Goal: Information Seeking & Learning: Learn about a topic

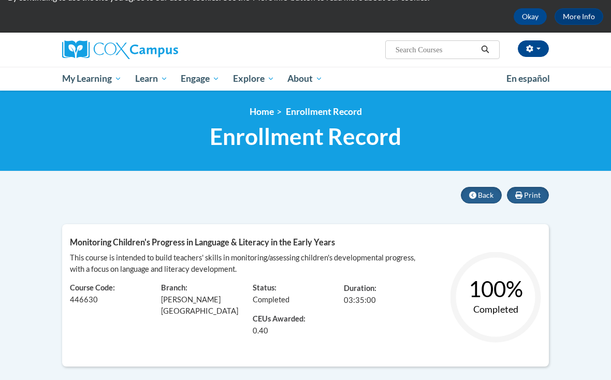
click at [0, 0] on span "My Course Progress" at bounding box center [0, 0] width 0 height 0
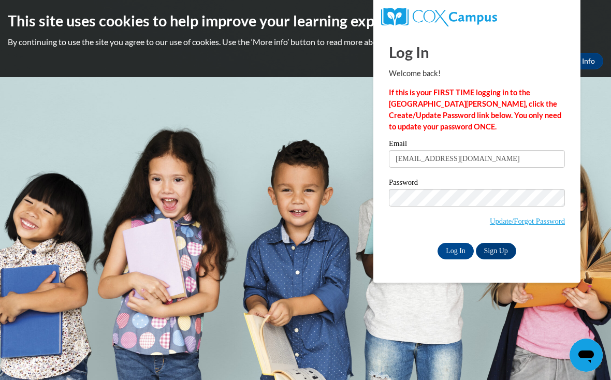
type input "janaymonsanto98@gmail.com"
click at [456, 250] on input "Log In" at bounding box center [455, 251] width 36 height 17
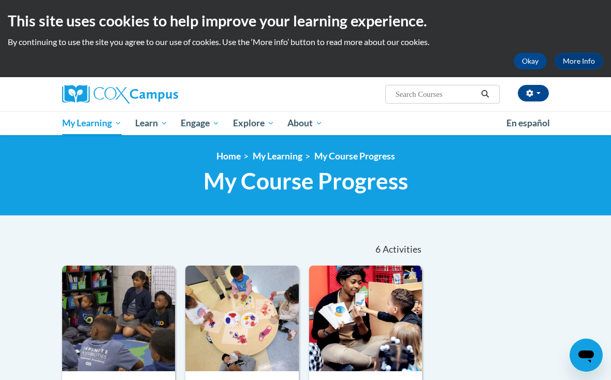
click at [0, 0] on span "Early Care and Learning" at bounding box center [0, 0] width 0 height 0
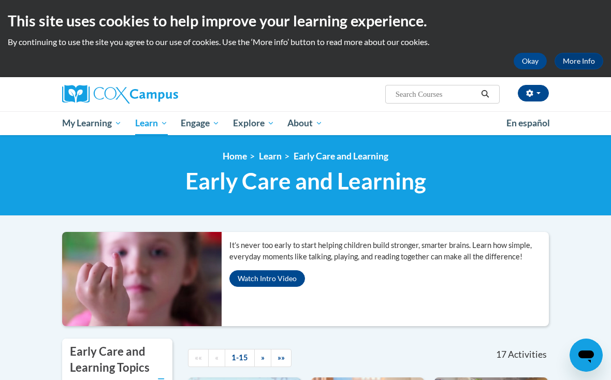
click at [0, 0] on span "Certificates" at bounding box center [0, 0] width 0 height 0
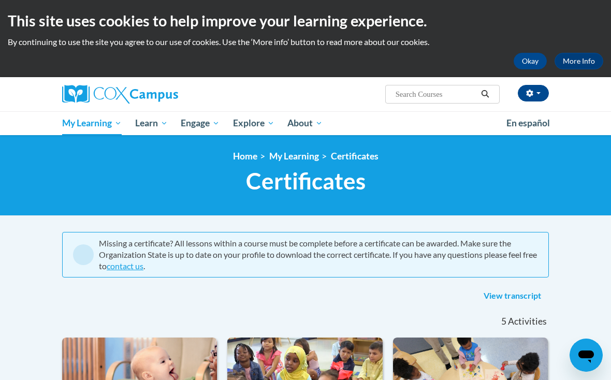
click at [0, 0] on link "Early Care and Learning" at bounding box center [0, 0] width 0 height 0
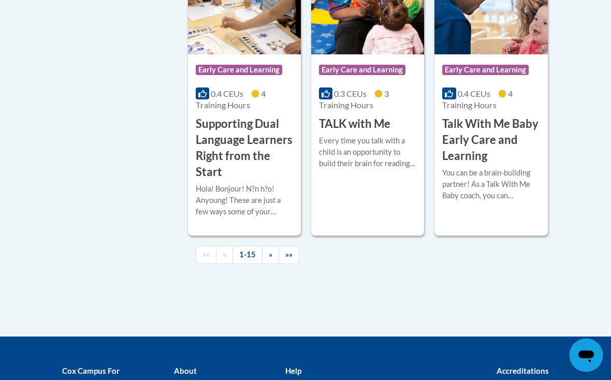
scroll to position [1667, 0]
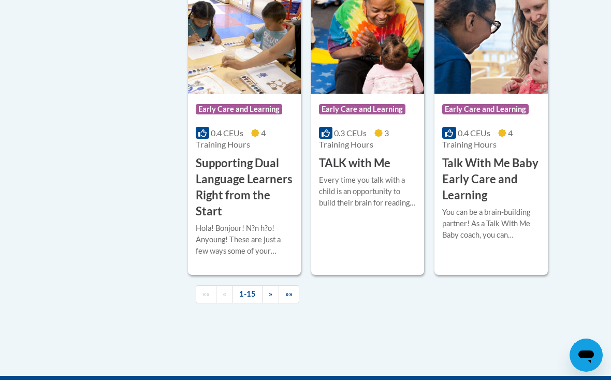
click at [264, 286] on link "»" at bounding box center [270, 294] width 17 height 18
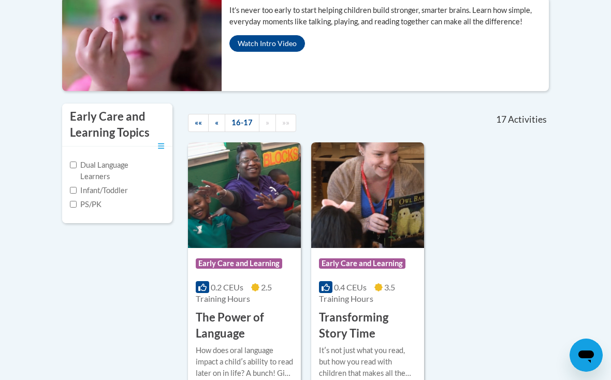
scroll to position [288, 0]
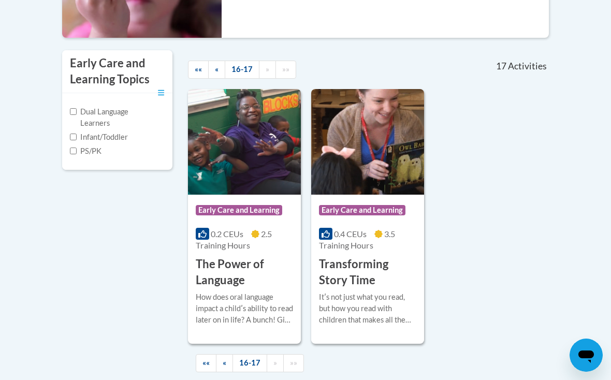
click at [210, 361] on link "««" at bounding box center [206, 363] width 21 height 18
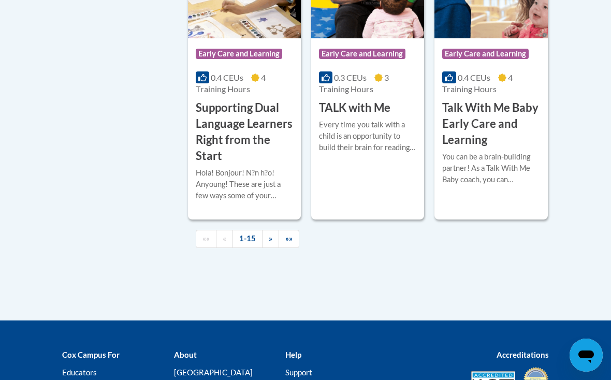
click at [265, 231] on link "»" at bounding box center [270, 239] width 17 height 18
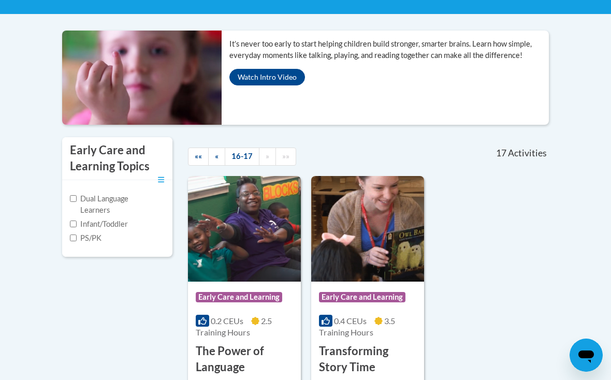
scroll to position [175, 0]
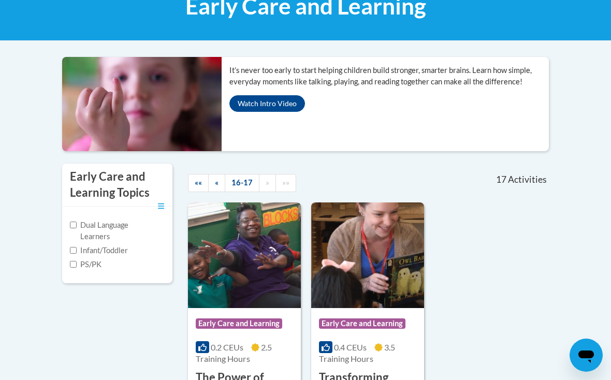
click at [239, 180] on link "16-17" at bounding box center [242, 183] width 35 height 18
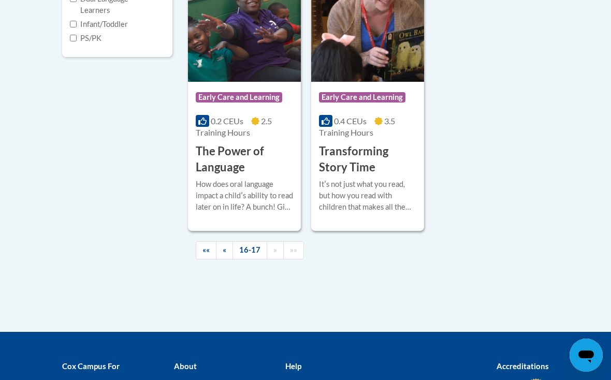
scroll to position [404, 0]
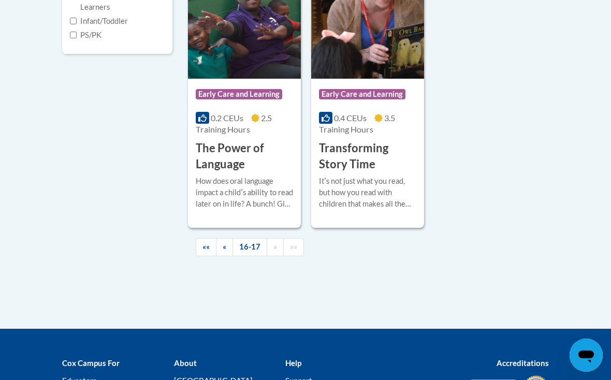
click at [218, 250] on link "«" at bounding box center [224, 247] width 17 height 18
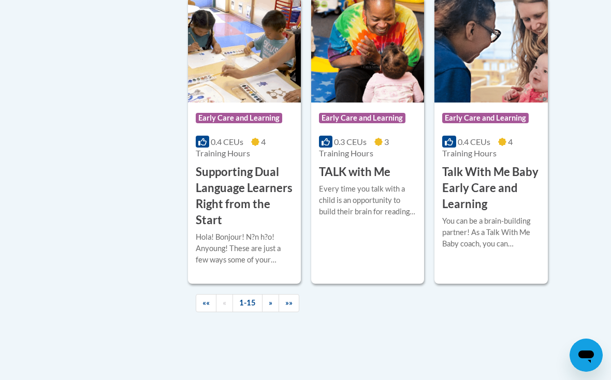
scroll to position [1711, 0]
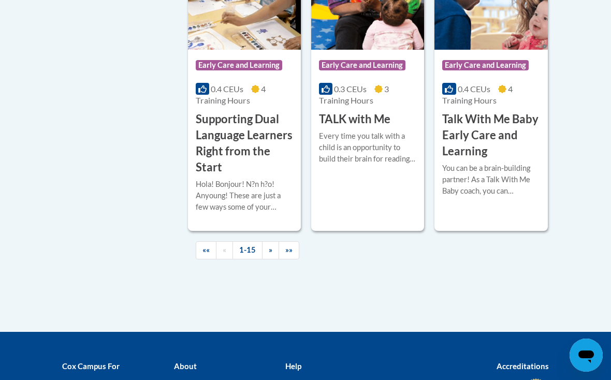
click at [248, 243] on link "1-15" at bounding box center [247, 250] width 30 height 18
click at [270, 245] on span "»" at bounding box center [271, 249] width 4 height 9
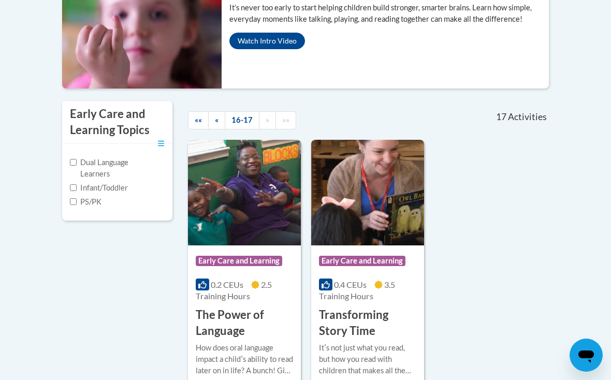
scroll to position [228, 0]
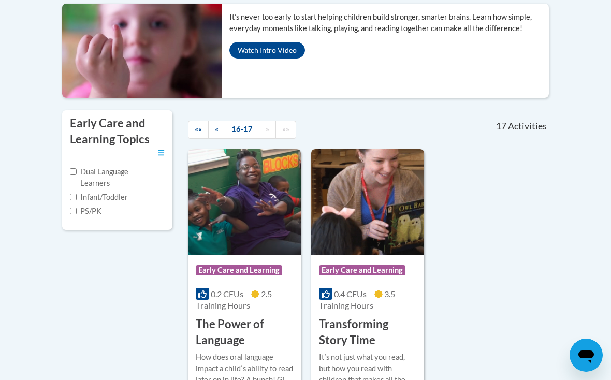
click at [240, 126] on link "16-17" at bounding box center [242, 130] width 35 height 18
click at [207, 131] on link "««" at bounding box center [198, 130] width 21 height 18
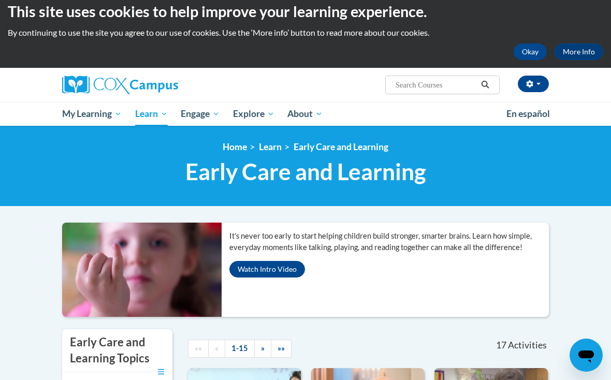
scroll to position [0, 0]
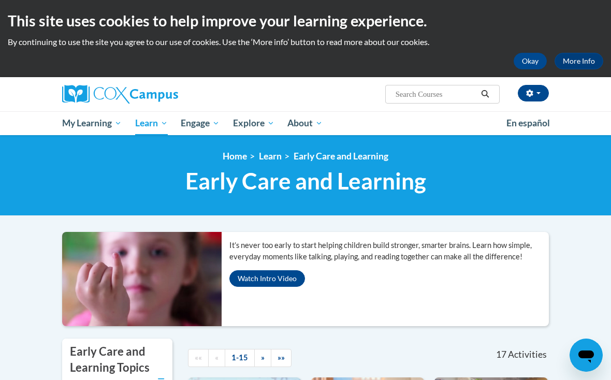
click at [0, 0] on span "My Course Progress" at bounding box center [0, 0] width 0 height 0
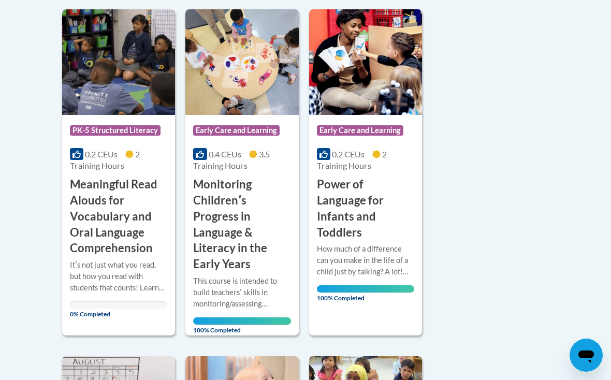
scroll to position [239, 0]
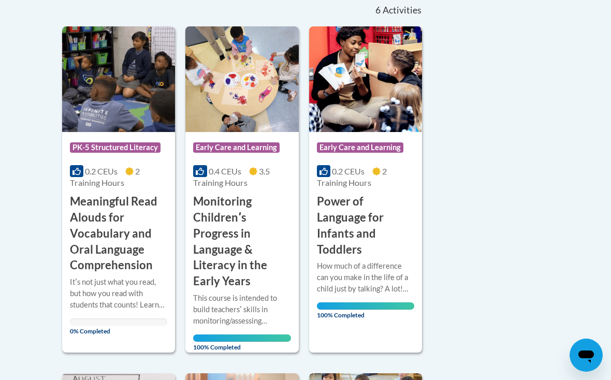
click at [127, 260] on h3 "Meaningful Read Alouds for Vocabulary and Oral Language Comprehension" at bounding box center [118, 234] width 97 height 80
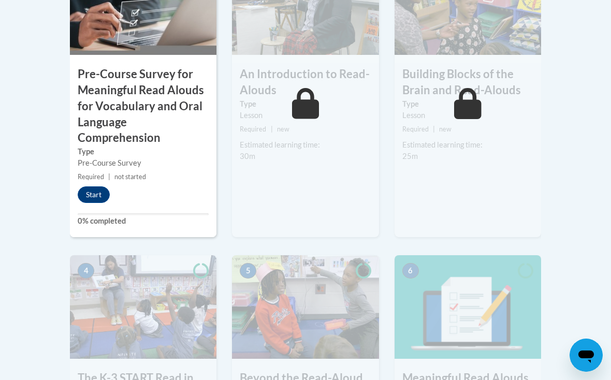
scroll to position [462, 0]
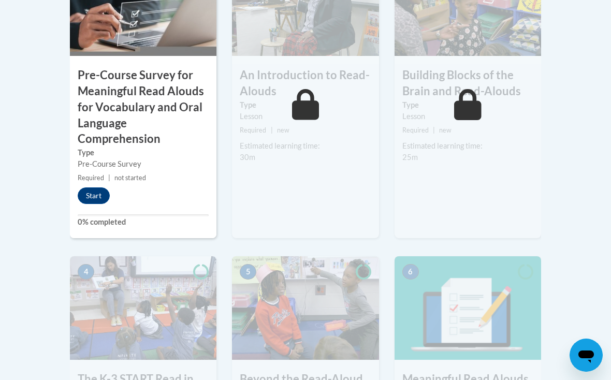
click at [101, 181] on div "1 Pre-Course Survey for Meaningful Read Alouds for Vocabulary and Oral Language…" at bounding box center [143, 95] width 147 height 286
click at [87, 192] on button "Start" at bounding box center [94, 195] width 32 height 17
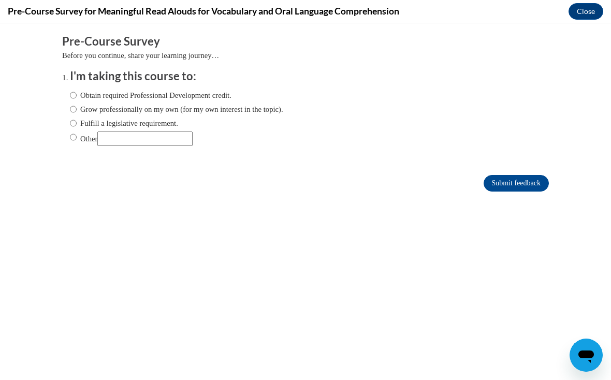
scroll to position [0, 0]
click at [532, 185] on input "Submit feedback" at bounding box center [516, 183] width 65 height 17
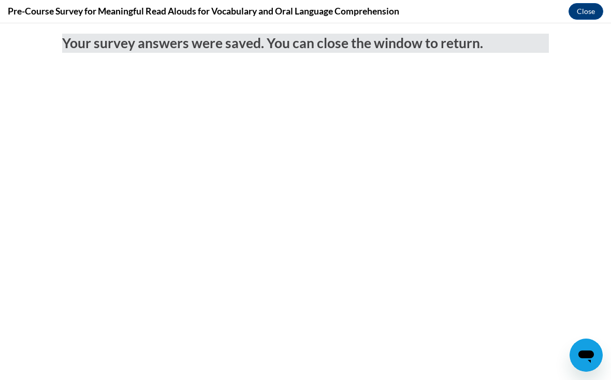
click at [591, 9] on button "Close" at bounding box center [585, 11] width 35 height 17
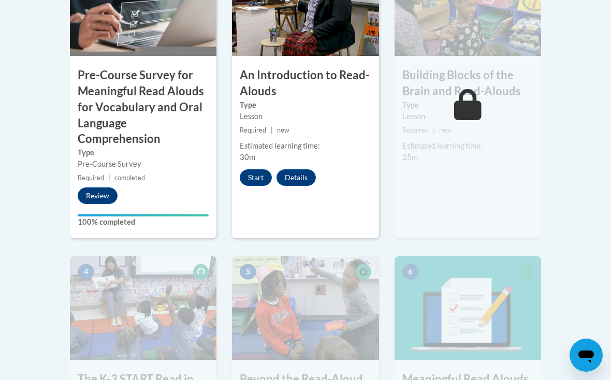
click at [251, 181] on button "Start" at bounding box center [256, 177] width 32 height 17
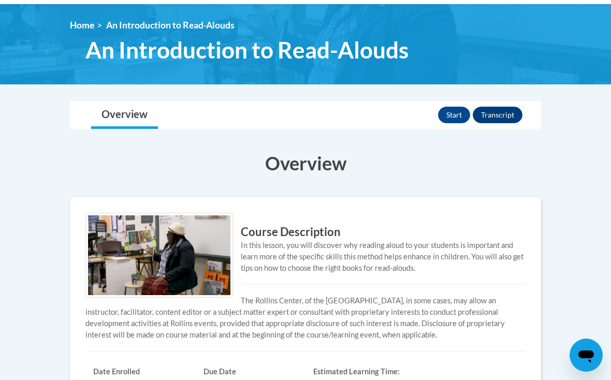
scroll to position [130, 0]
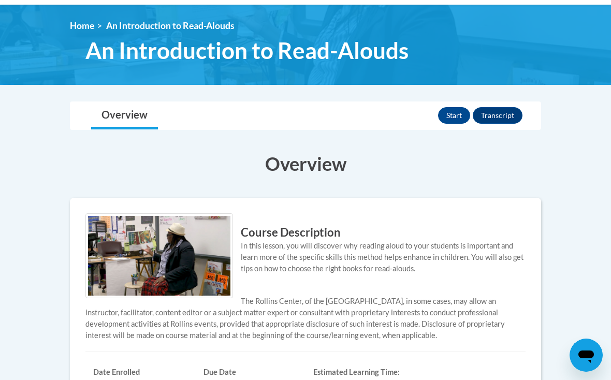
click at [461, 121] on button "Start" at bounding box center [454, 115] width 32 height 17
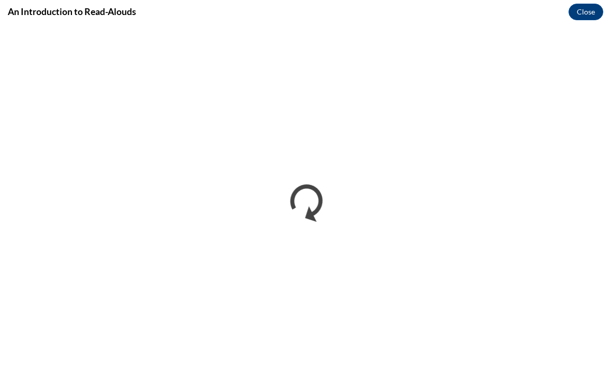
scroll to position [0, 0]
